Goal: Information Seeking & Learning: Learn about a topic

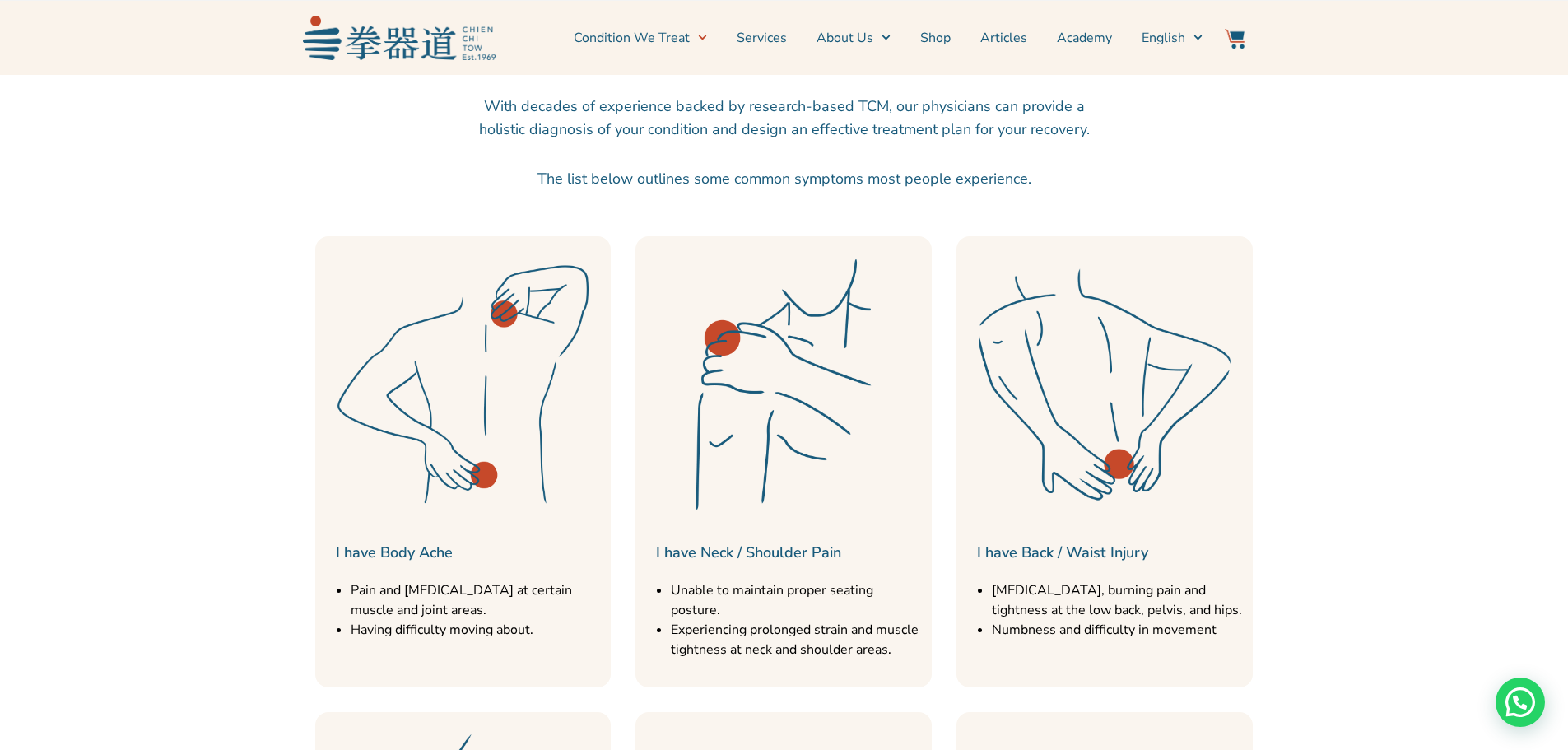
scroll to position [411, 0]
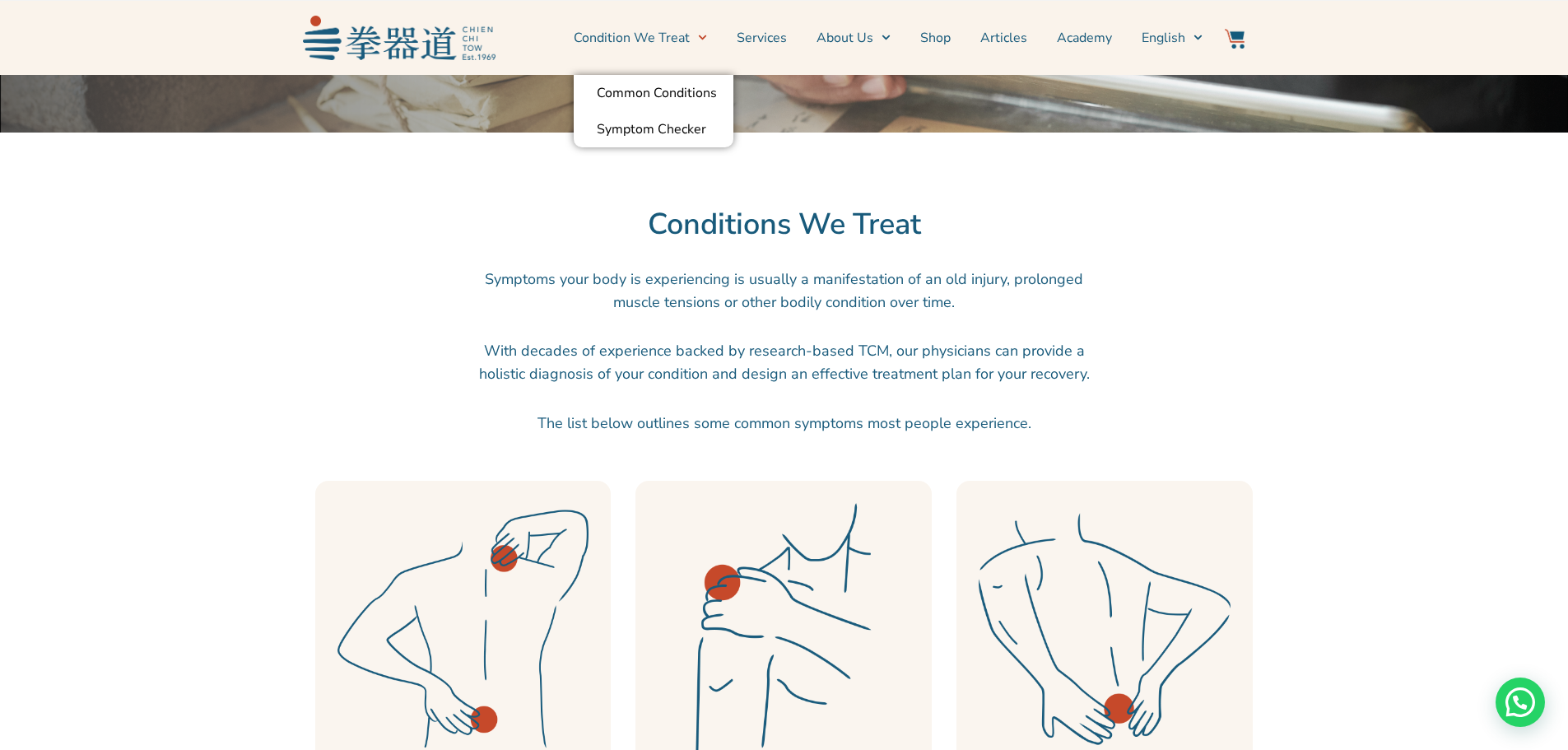
click at [674, 44] on link "Condition We Treat" at bounding box center [641, 37] width 134 height 41
click at [706, 38] on icon "Menu" at bounding box center [702, 38] width 8 height 5
click at [675, 127] on link "Symptom Checker" at bounding box center [654, 129] width 160 height 36
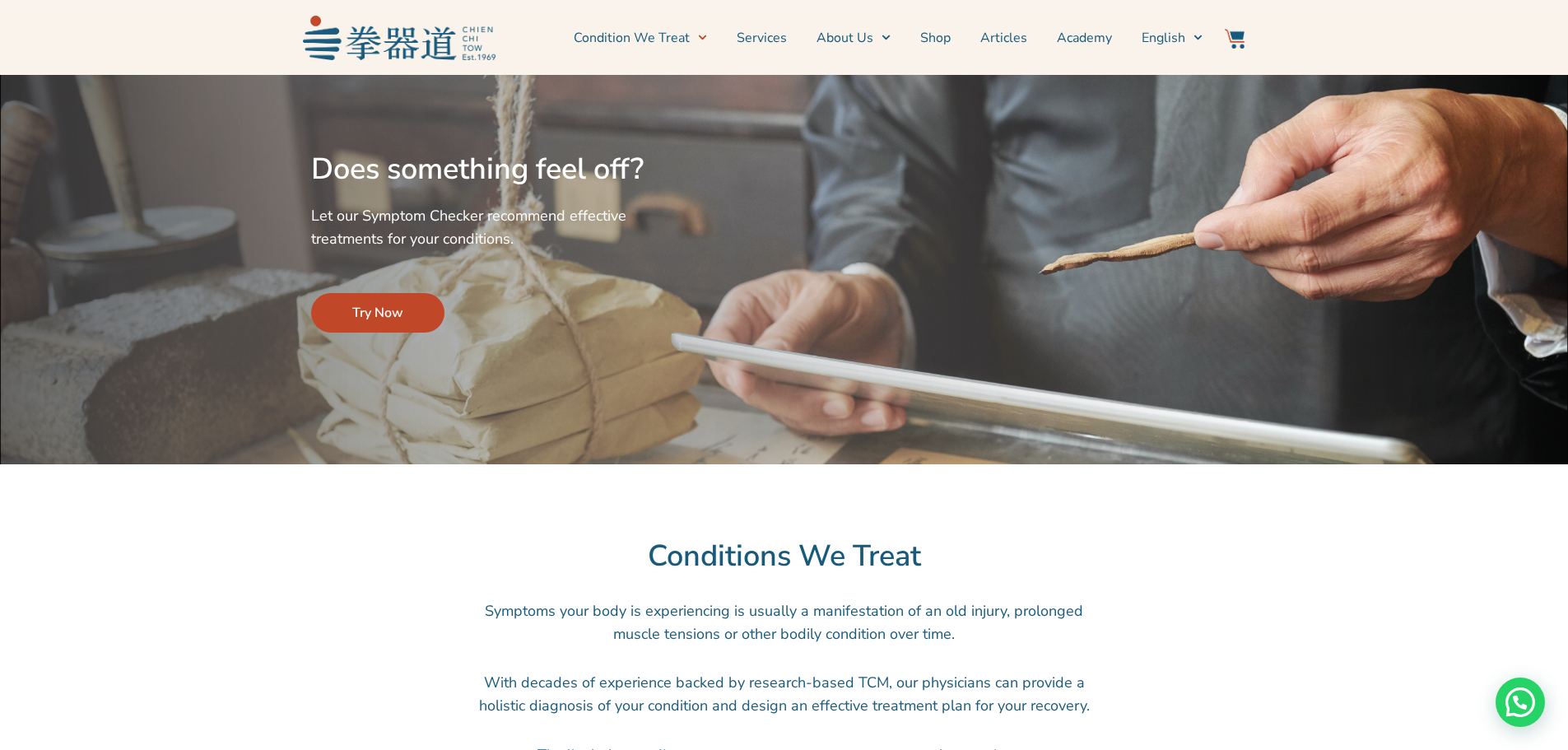
scroll to position [0, 0]
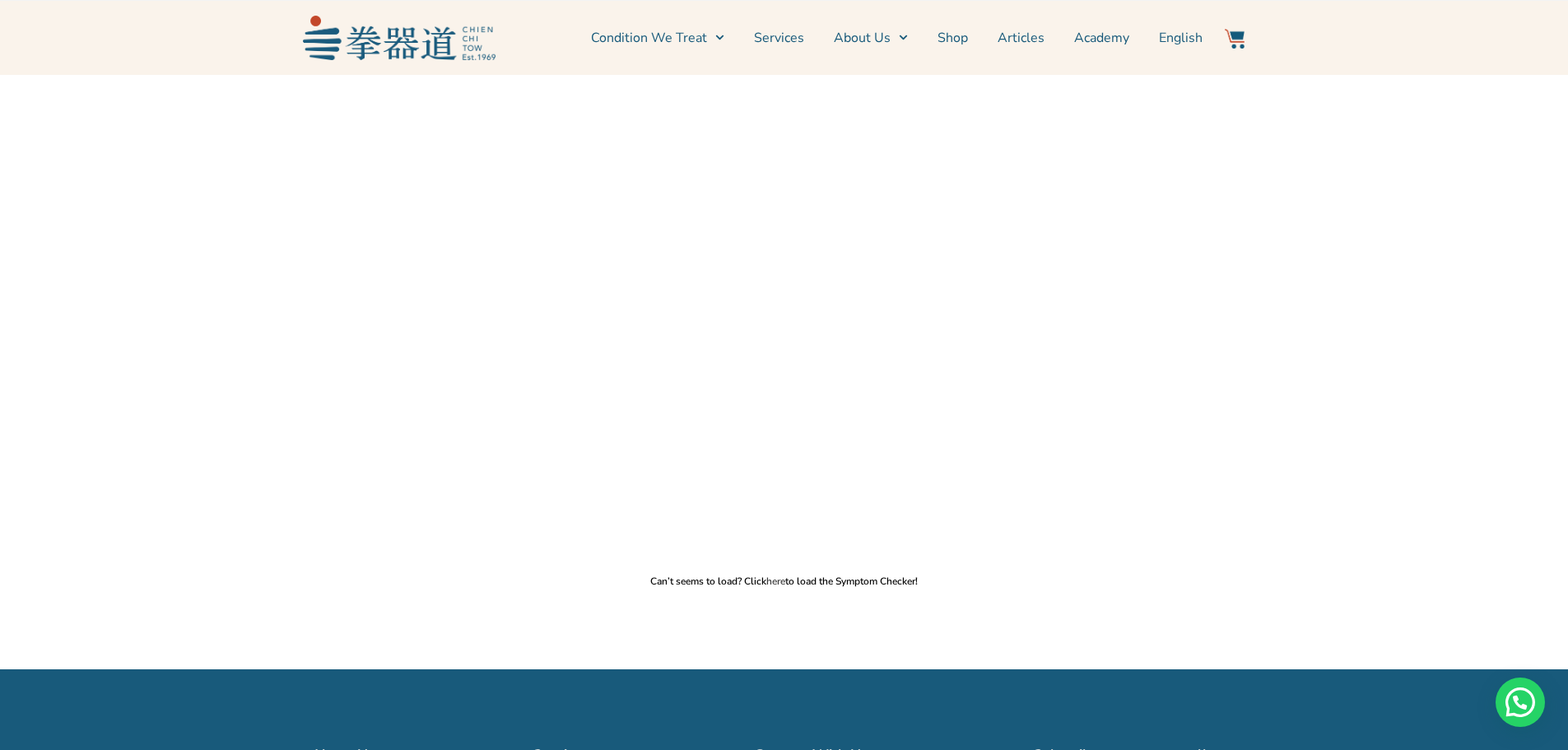
click at [776, 580] on link "here" at bounding box center [776, 581] width 19 height 13
click at [786, 581] on p "Can’t seems to load? Click here to load the Symptom Checker!" at bounding box center [783, 581] width 1552 height 13
click at [773, 582] on link "here" at bounding box center [776, 581] width 19 height 13
click at [804, 36] on link "Services" at bounding box center [779, 37] width 50 height 41
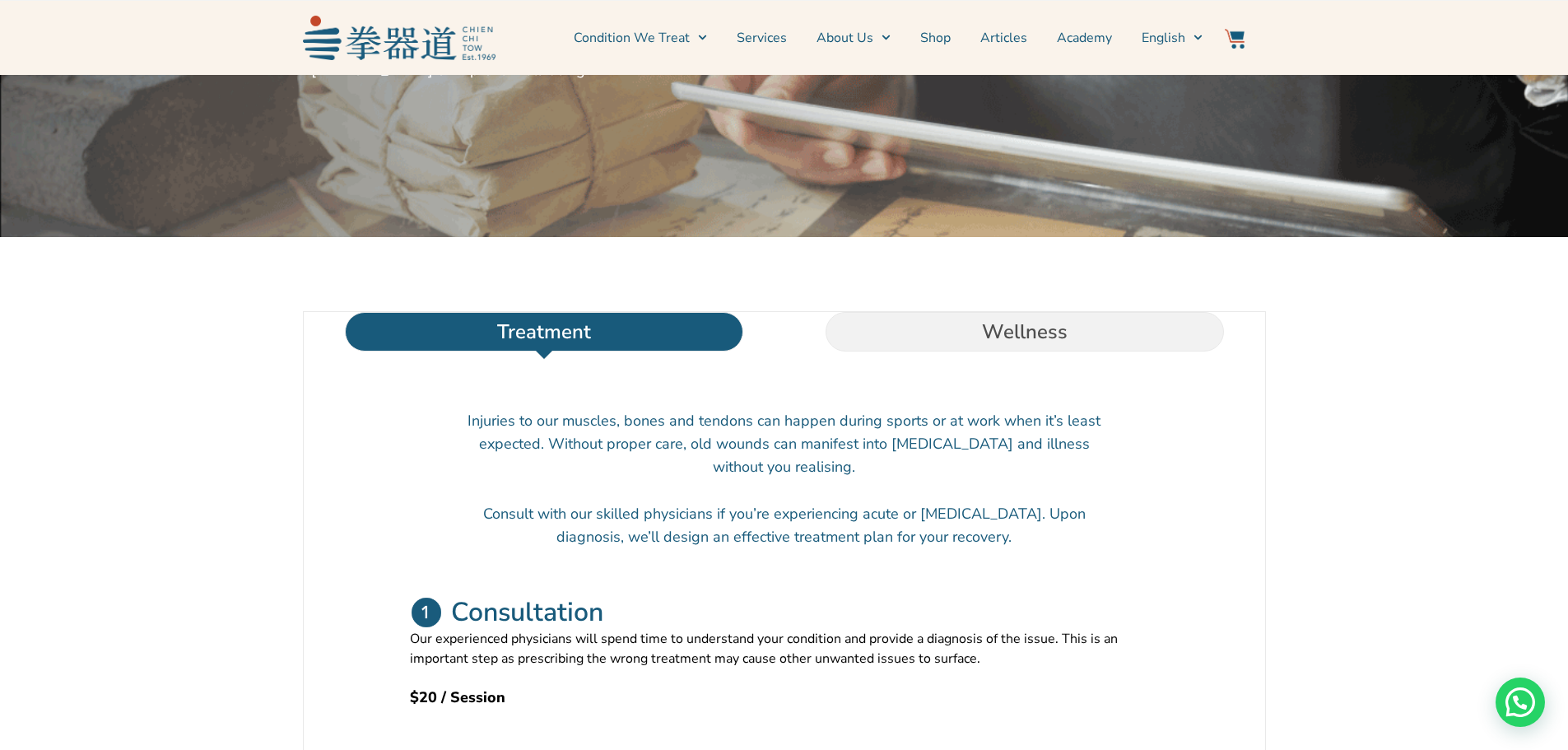
scroll to position [329, 0]
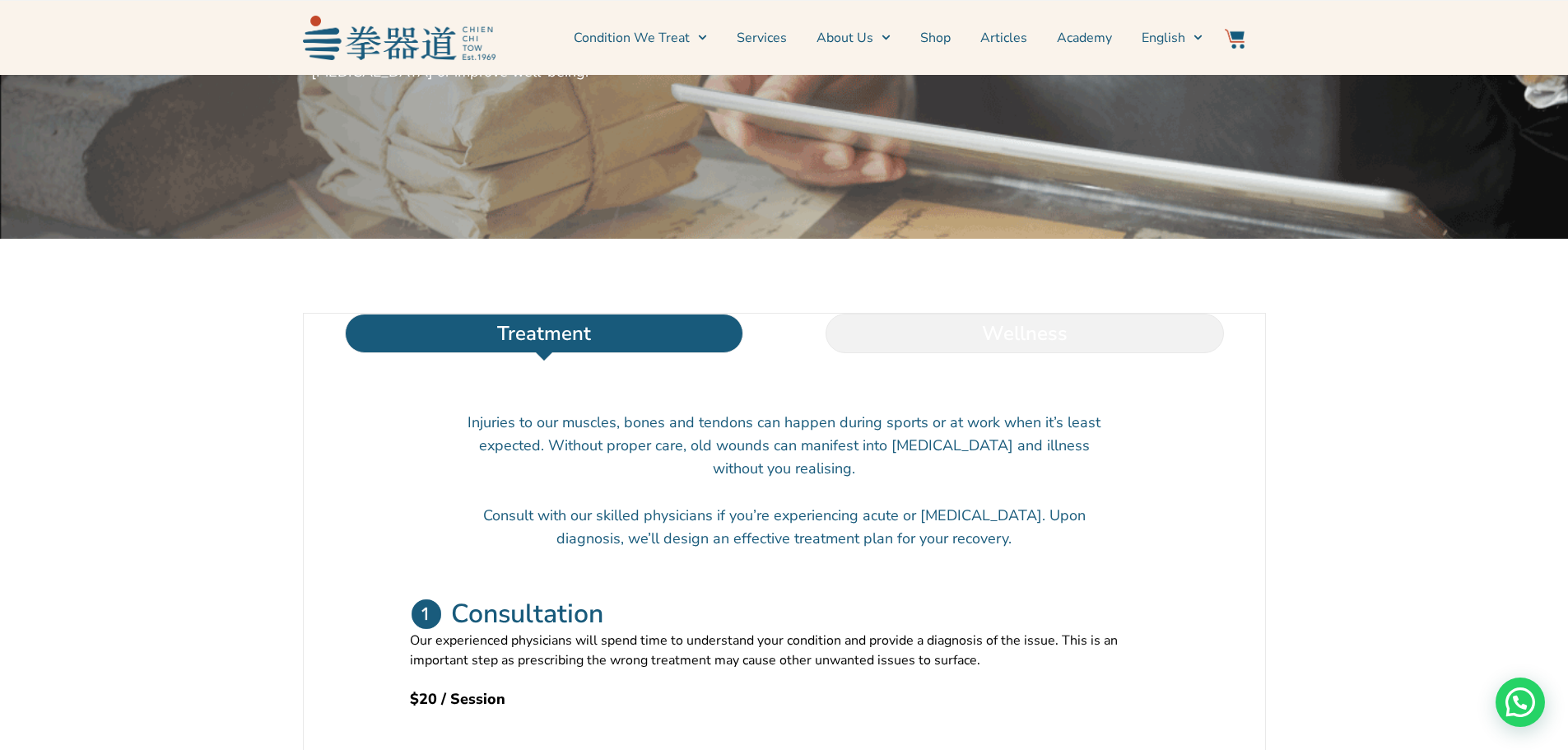
click at [1093, 353] on li "Wellness" at bounding box center [1024, 333] width 481 height 40
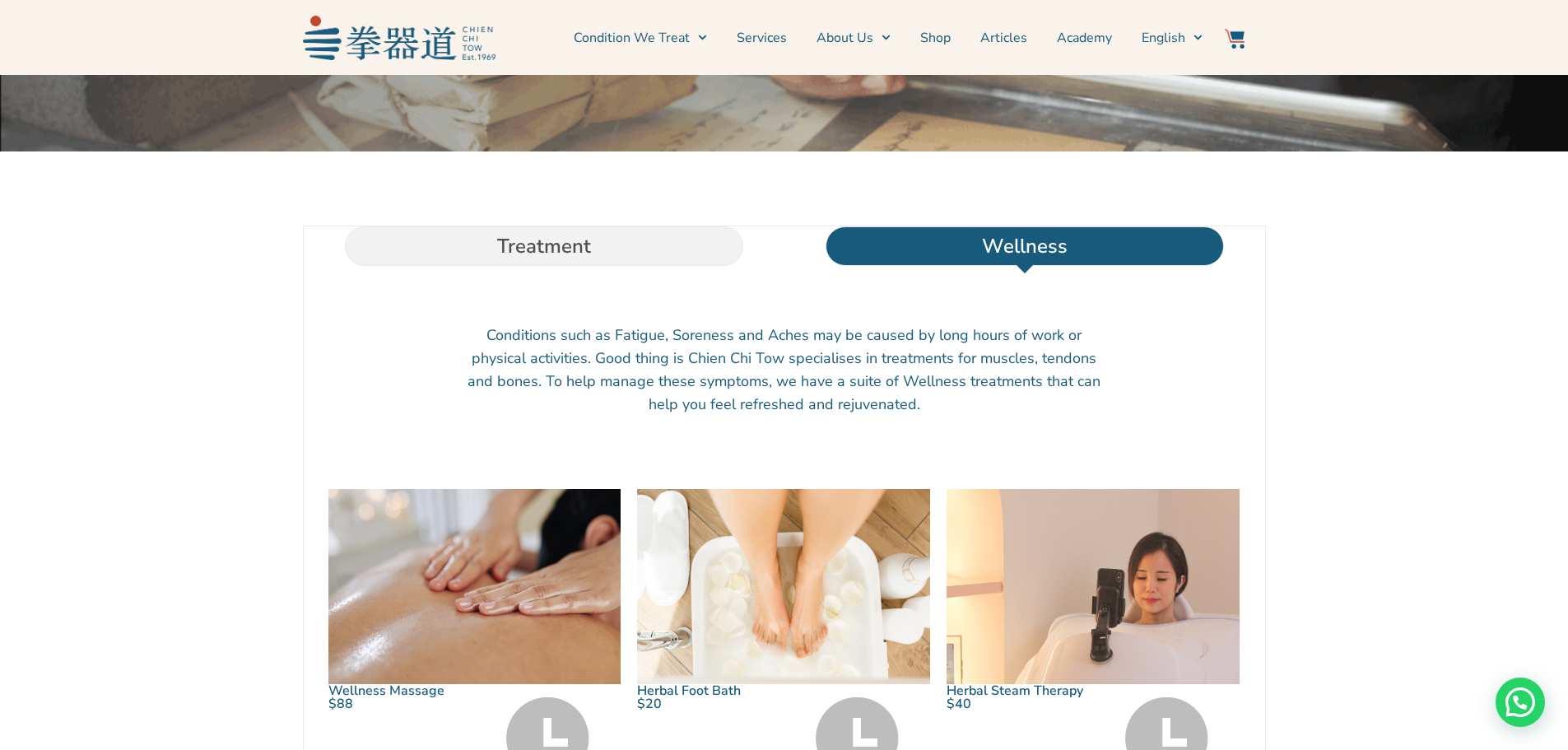
scroll to position [411, 0]
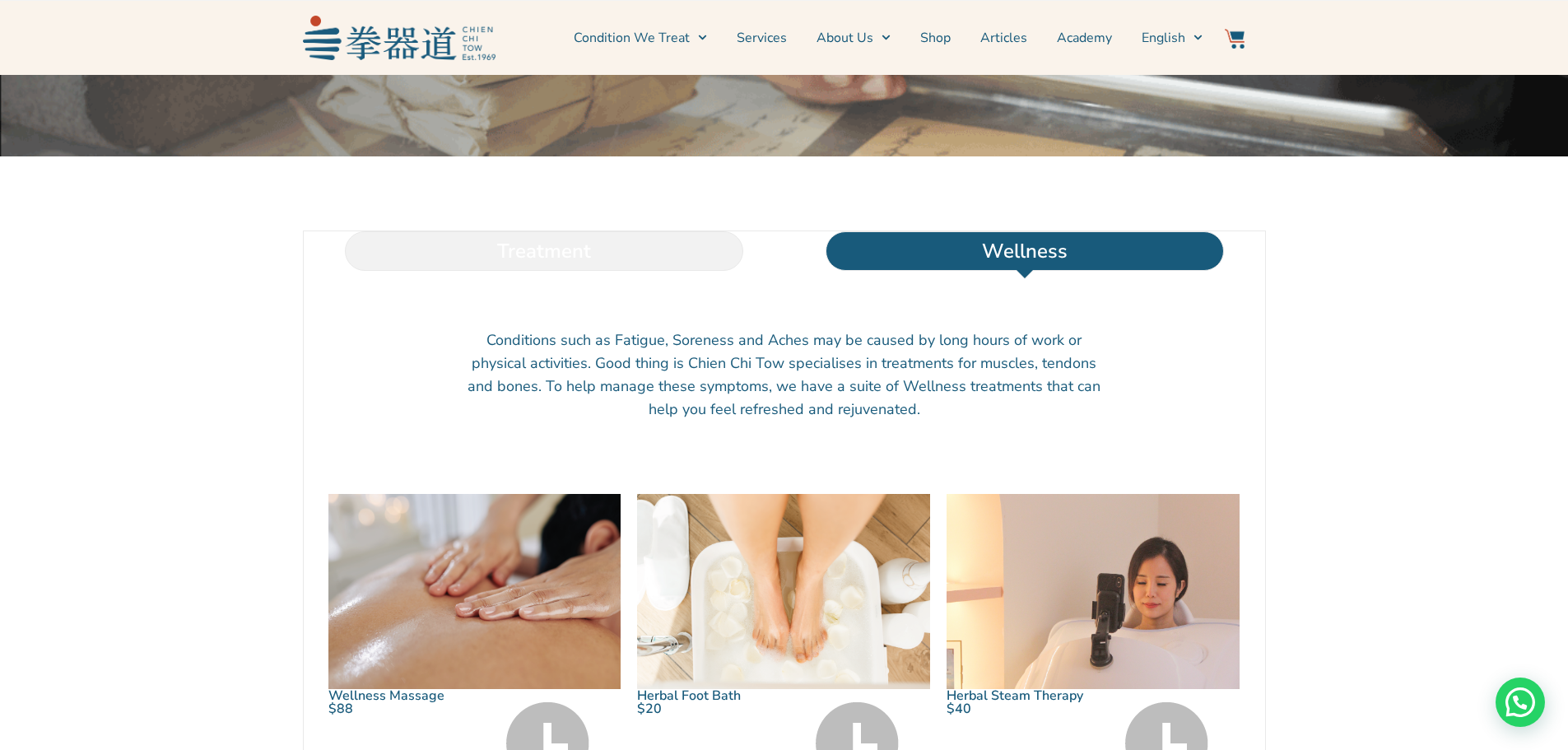
click at [638, 268] on li "Treatment" at bounding box center [544, 251] width 481 height 40
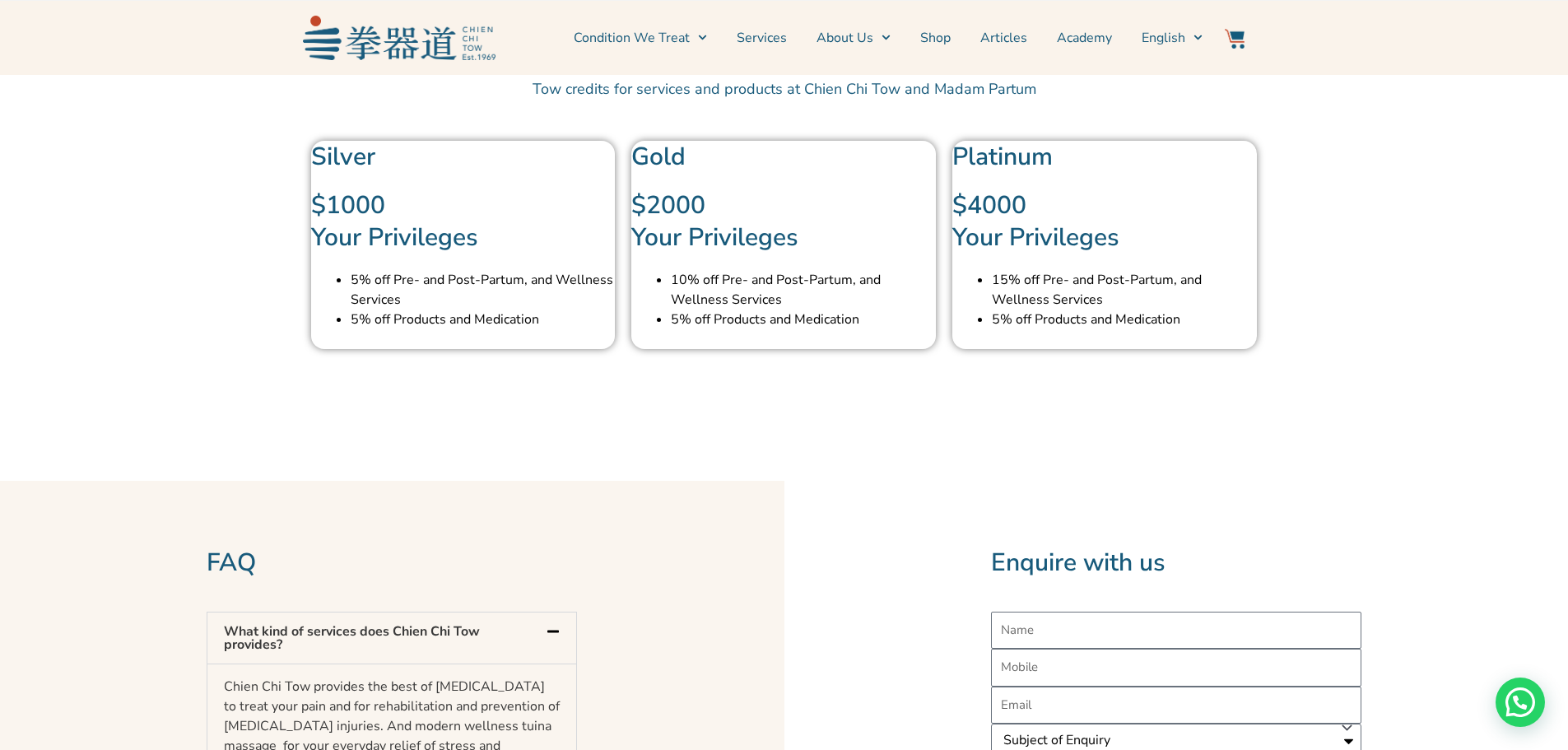
scroll to position [4938, 0]
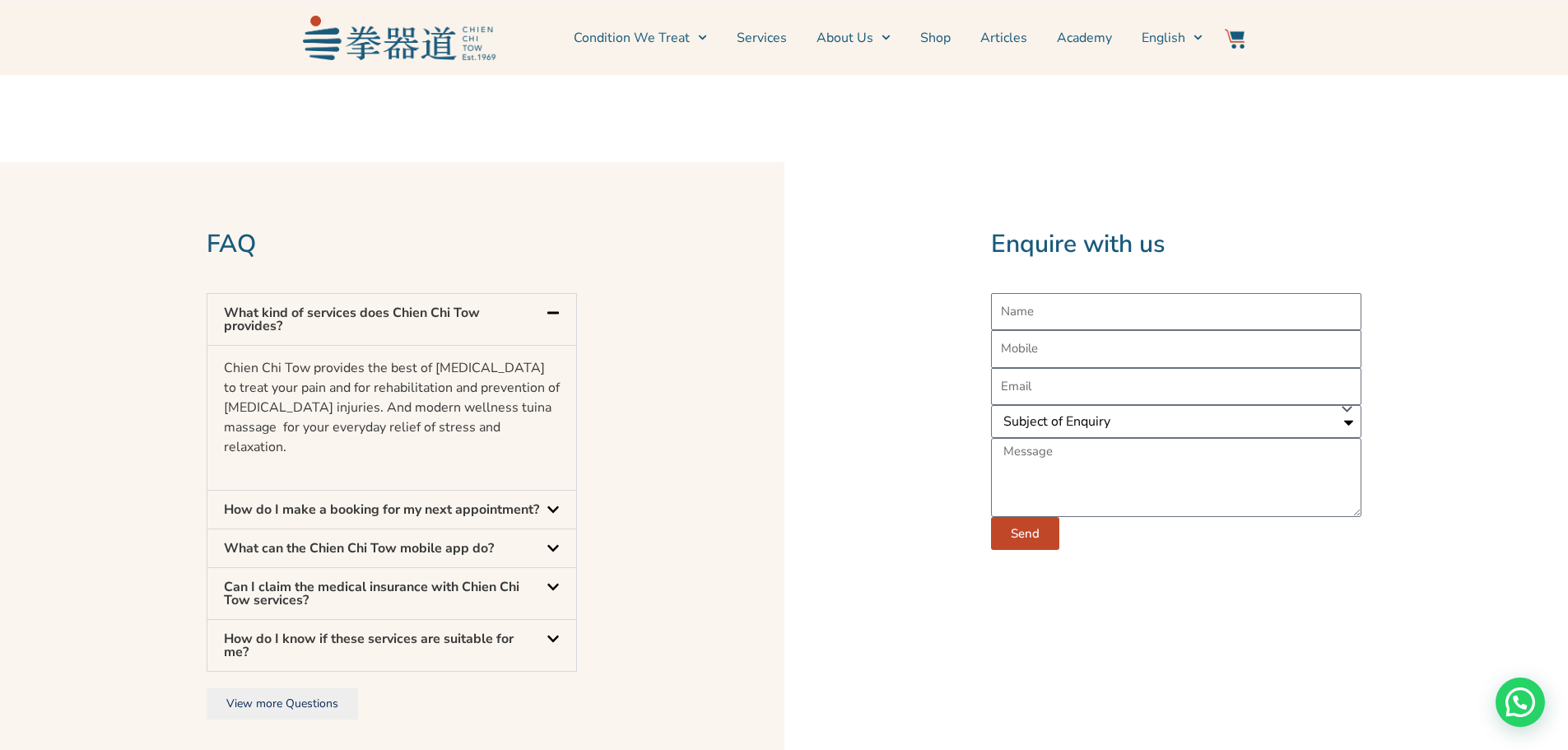
click at [510, 609] on link "Can I claim the medical insurance with Chien Chi Tow services?" at bounding box center [372, 594] width 295 height 31
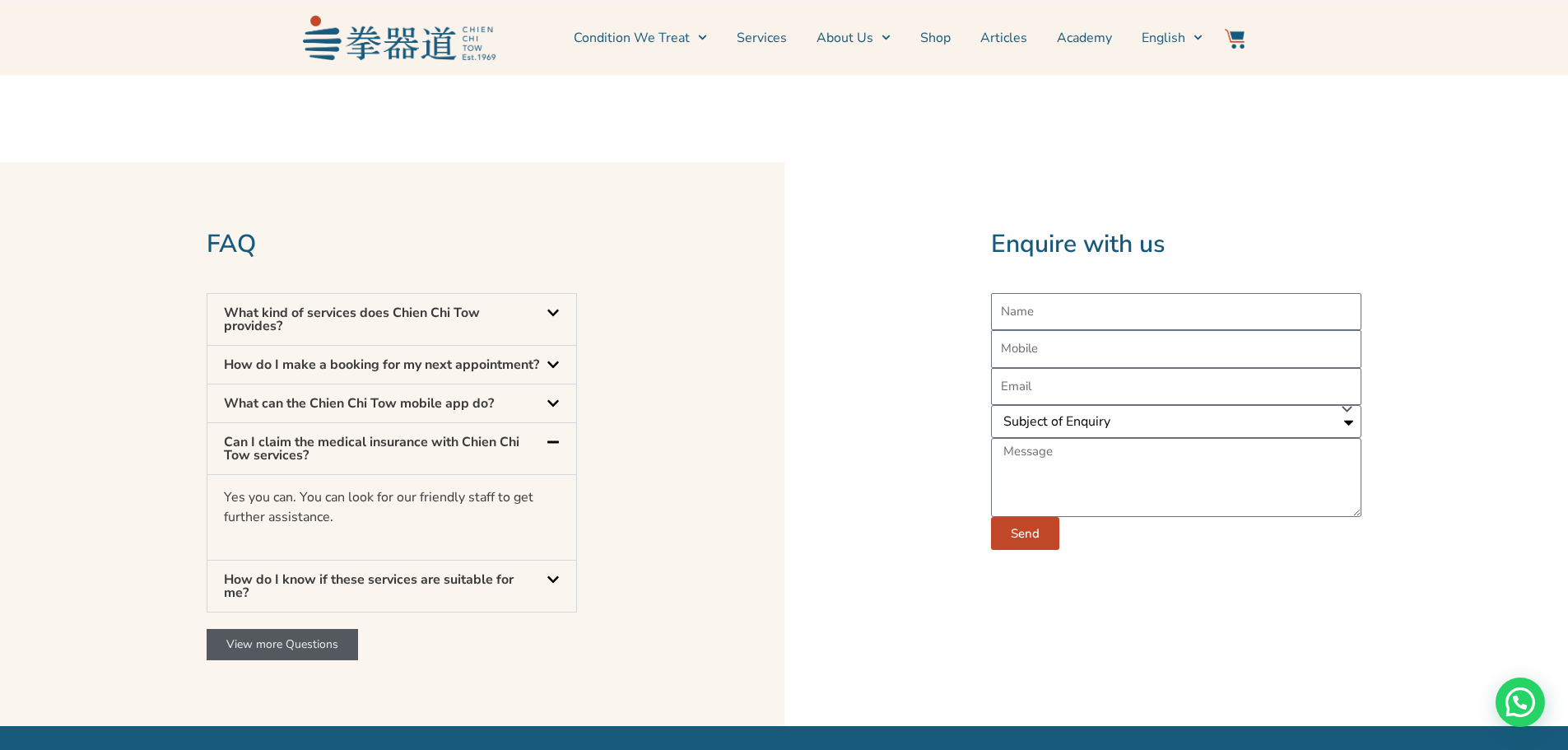
click at [287, 652] on span "View more Questions" at bounding box center [282, 644] width 112 height 16
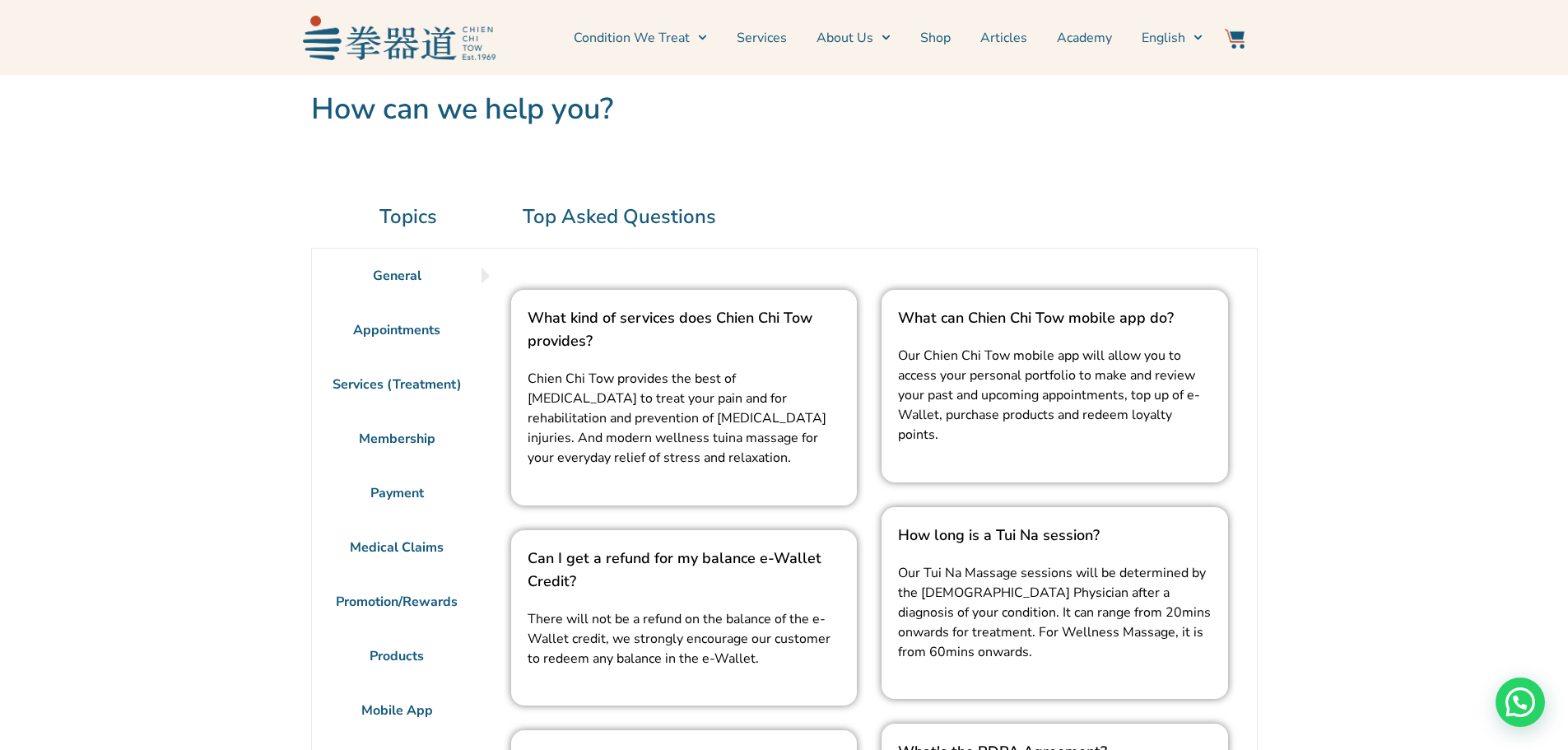
click at [440, 374] on li "Services (Treatment)" at bounding box center [397, 384] width 170 height 55
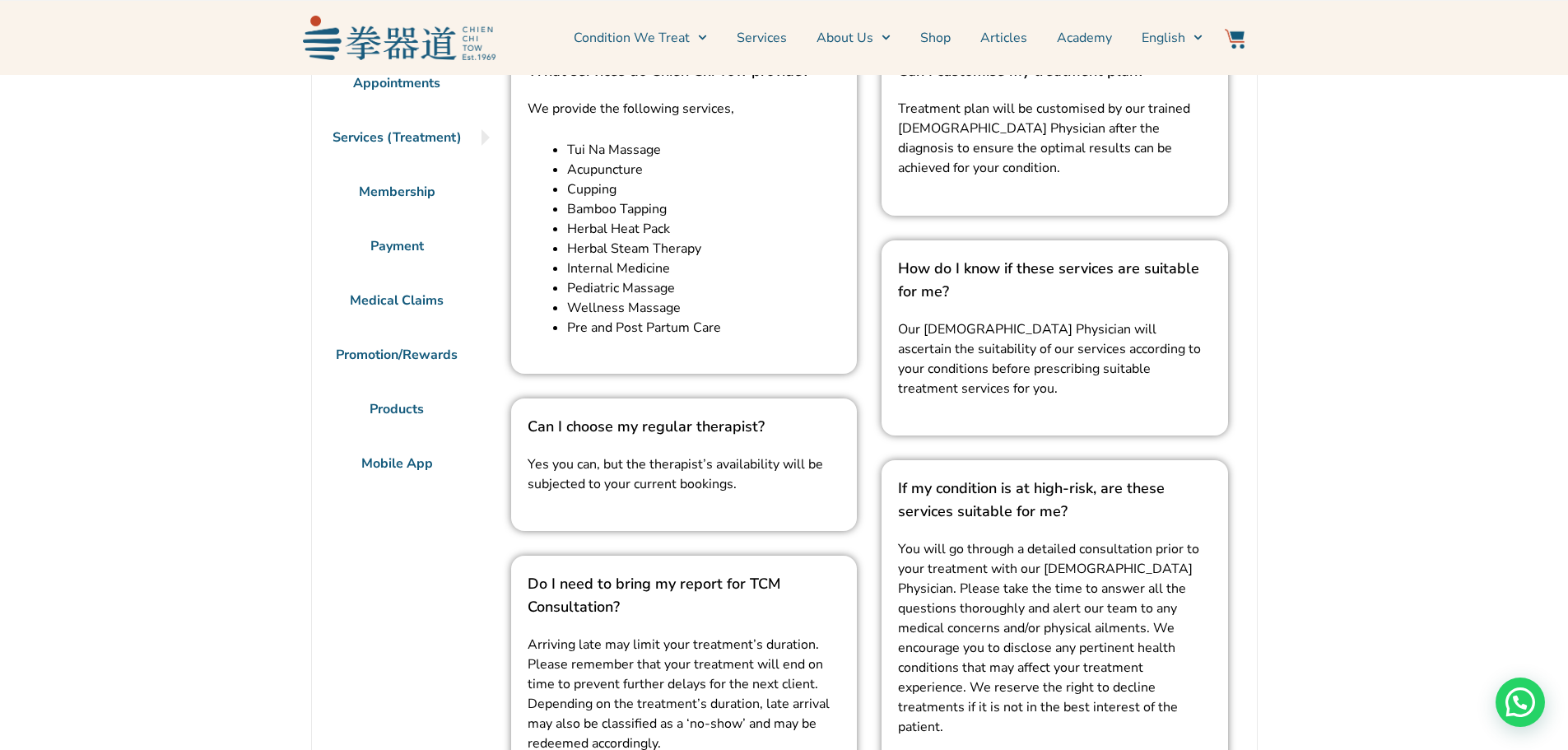
scroll to position [82, 0]
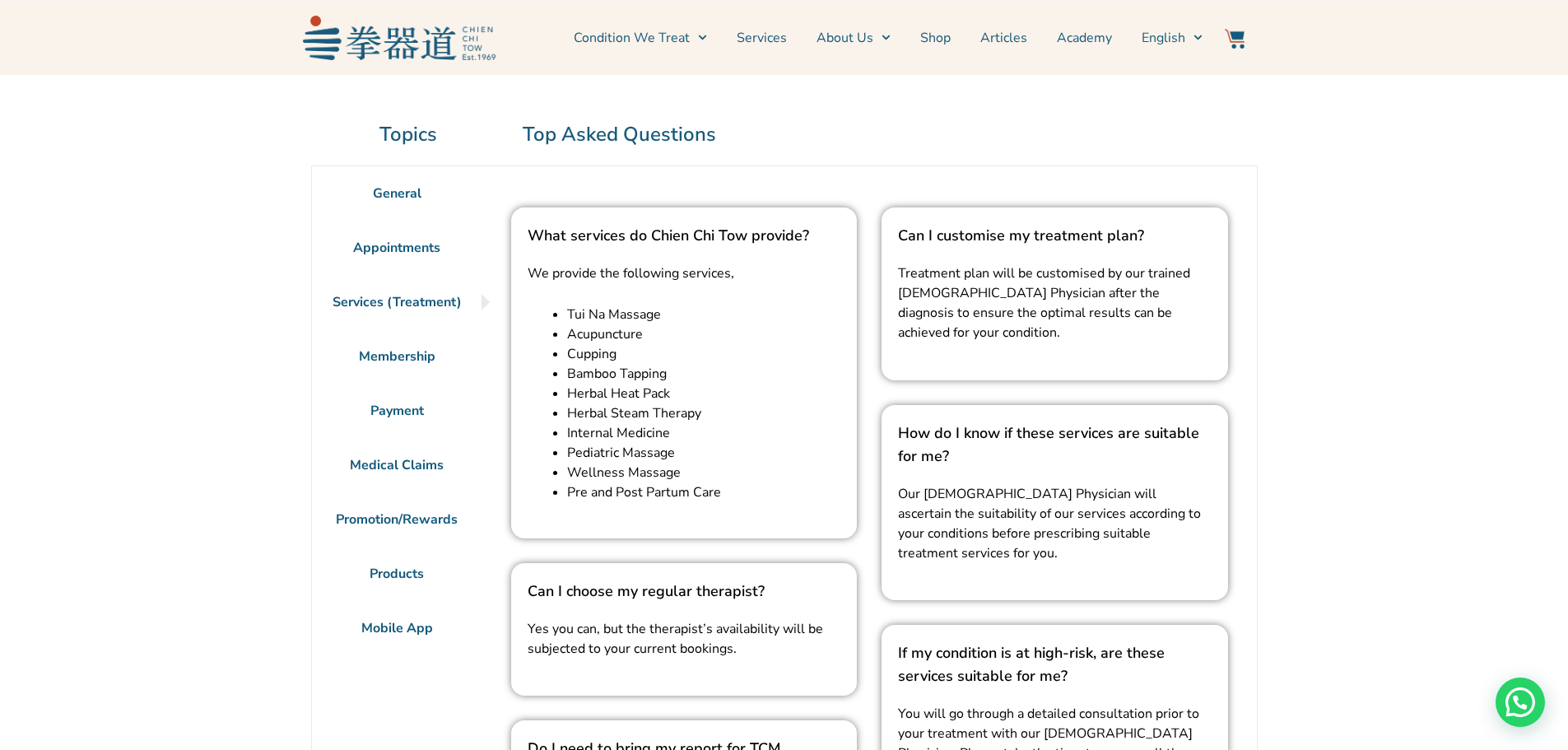
click at [404, 347] on li "Membership" at bounding box center [397, 356] width 170 height 55
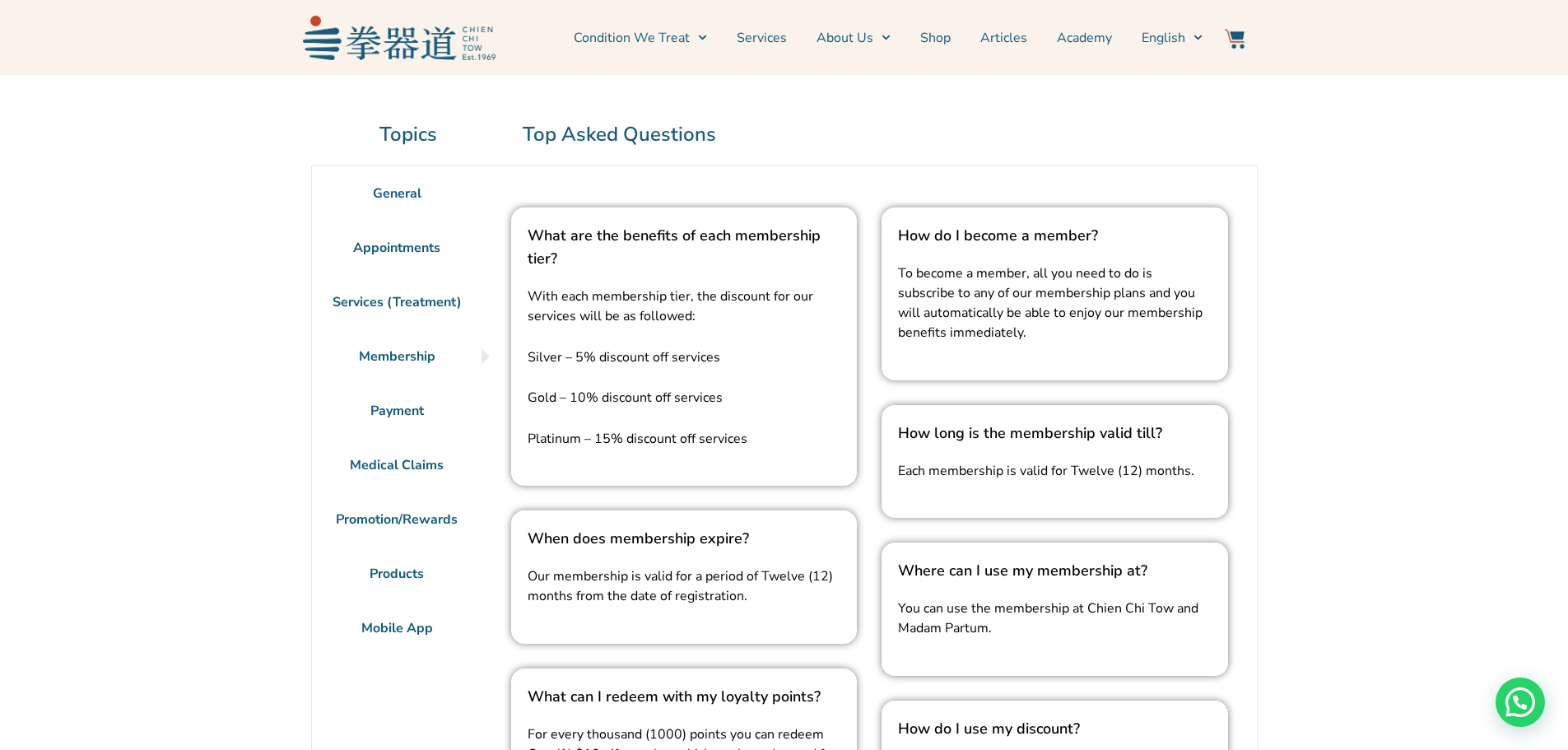
click at [405, 405] on li "Payment" at bounding box center [397, 411] width 170 height 55
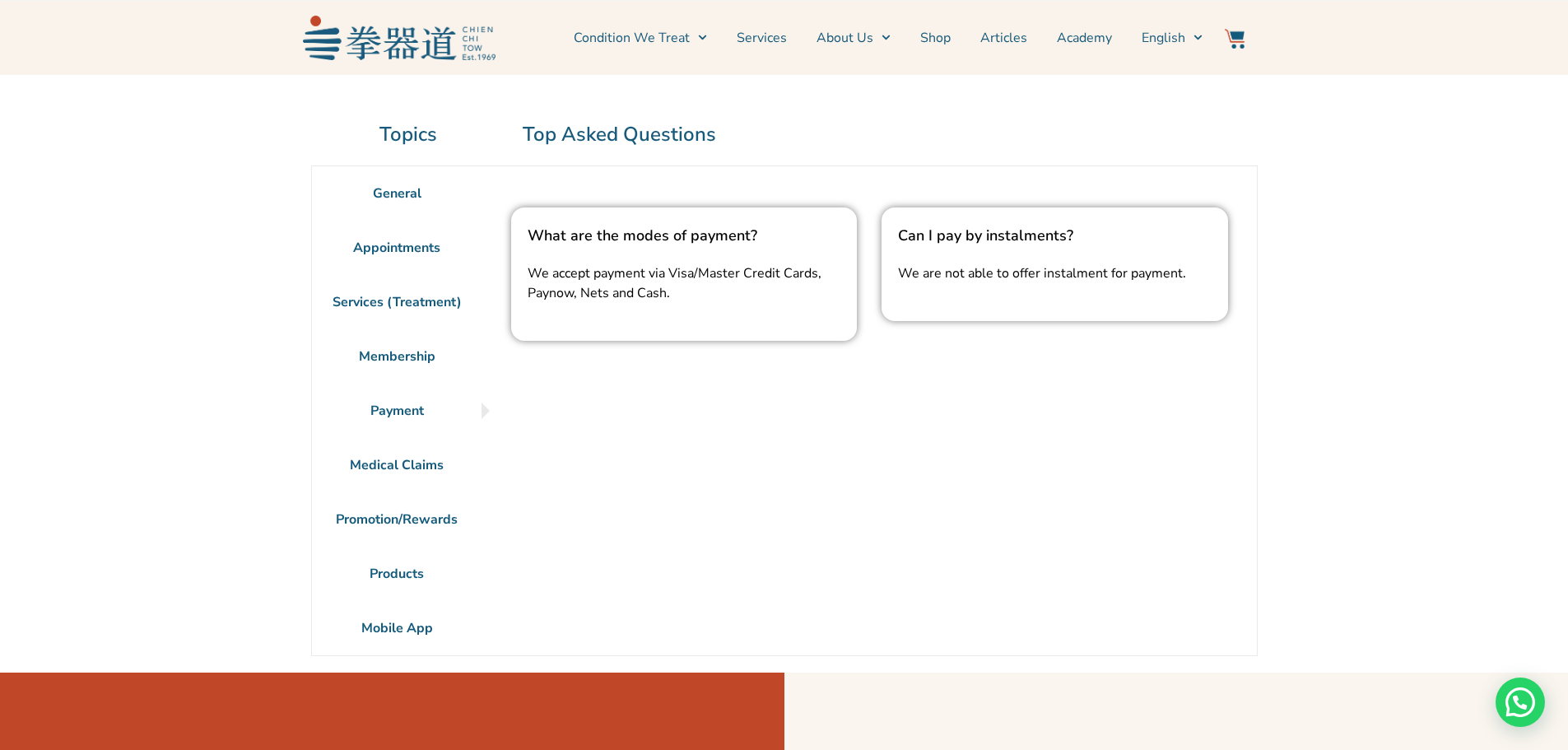
click at [421, 370] on li "Membership" at bounding box center [397, 356] width 170 height 55
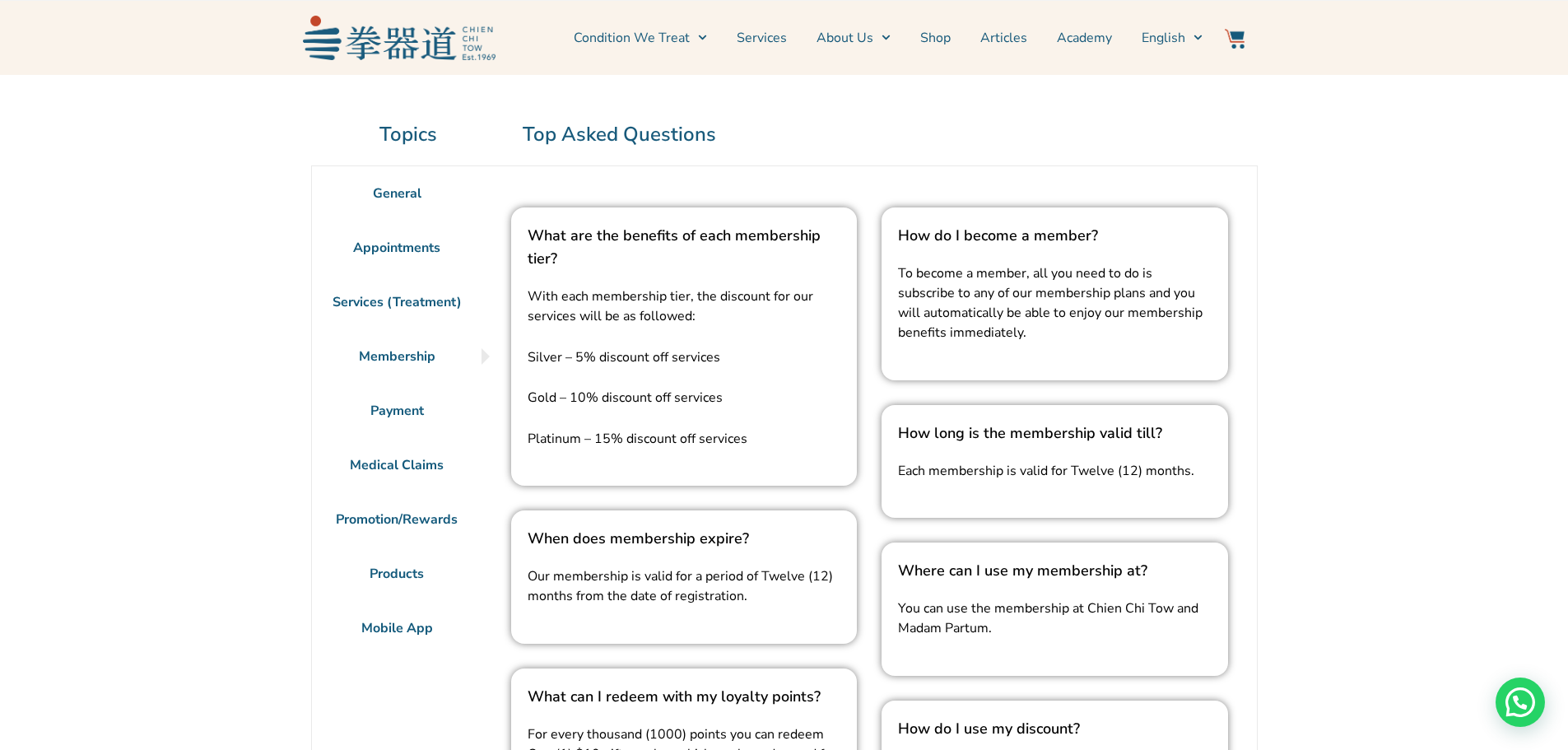
click at [425, 240] on li "Appointments" at bounding box center [397, 247] width 170 height 55
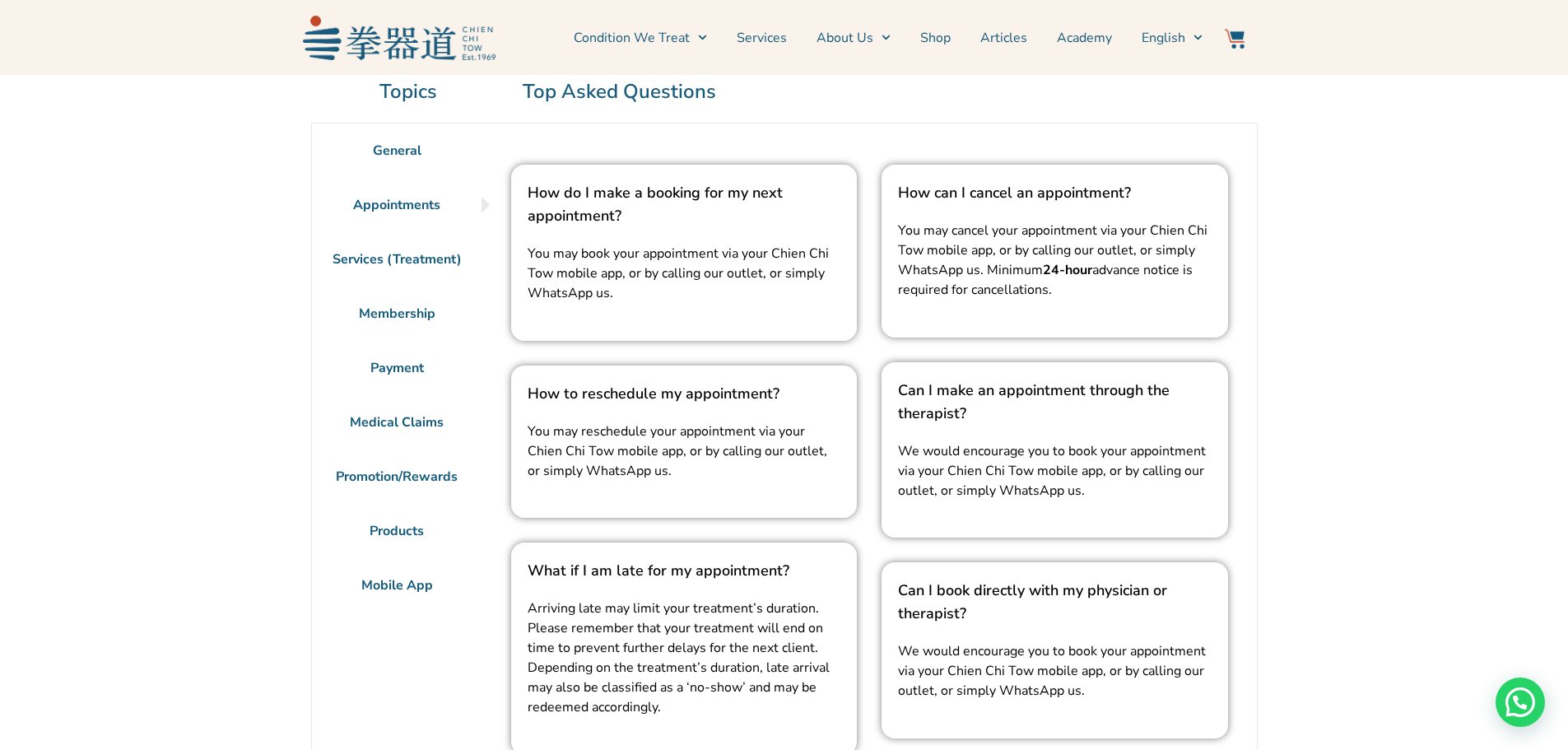
scroll to position [0, 0]
